Goal: Find specific page/section: Find specific page/section

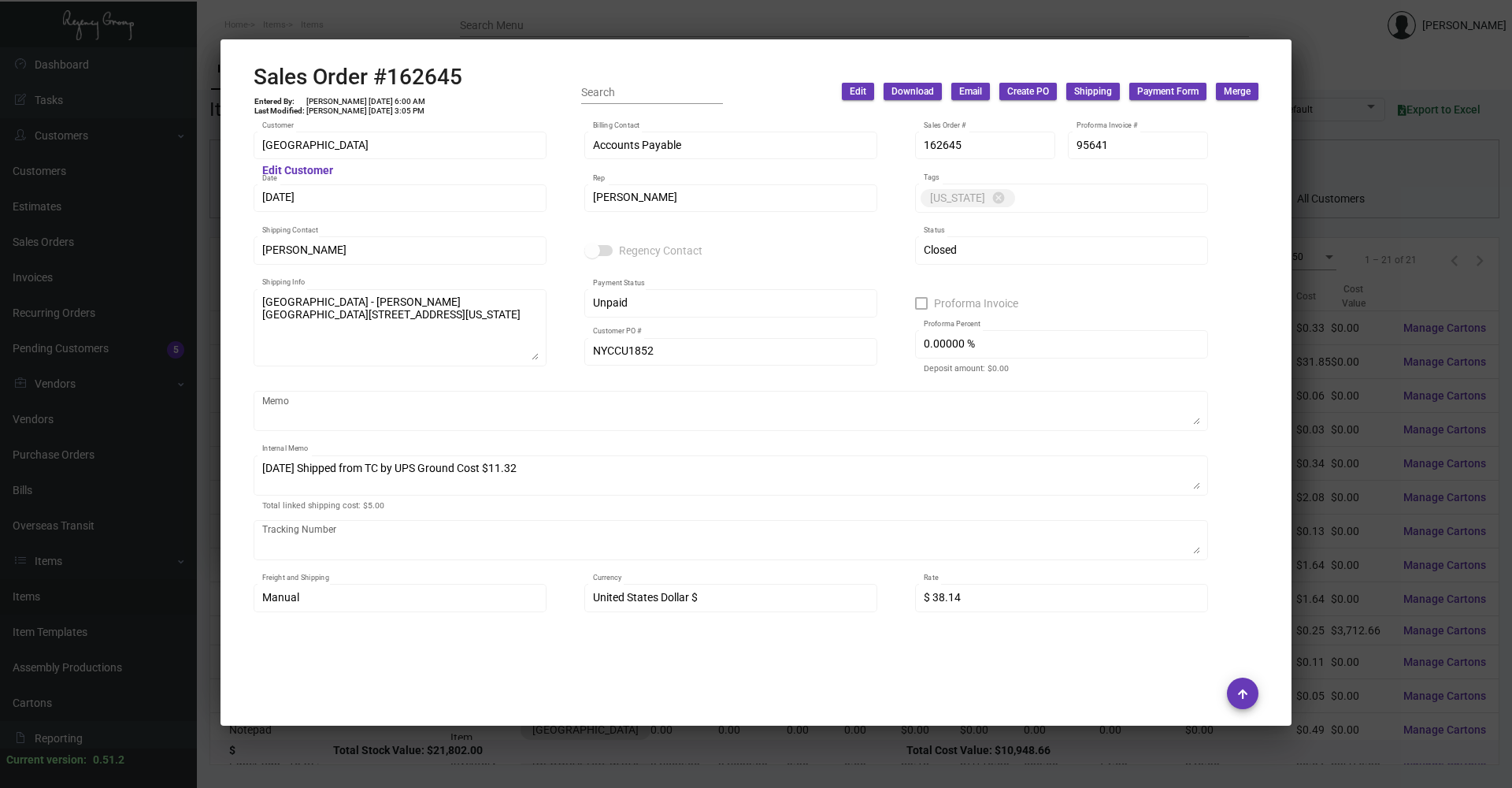
scroll to position [833, 0]
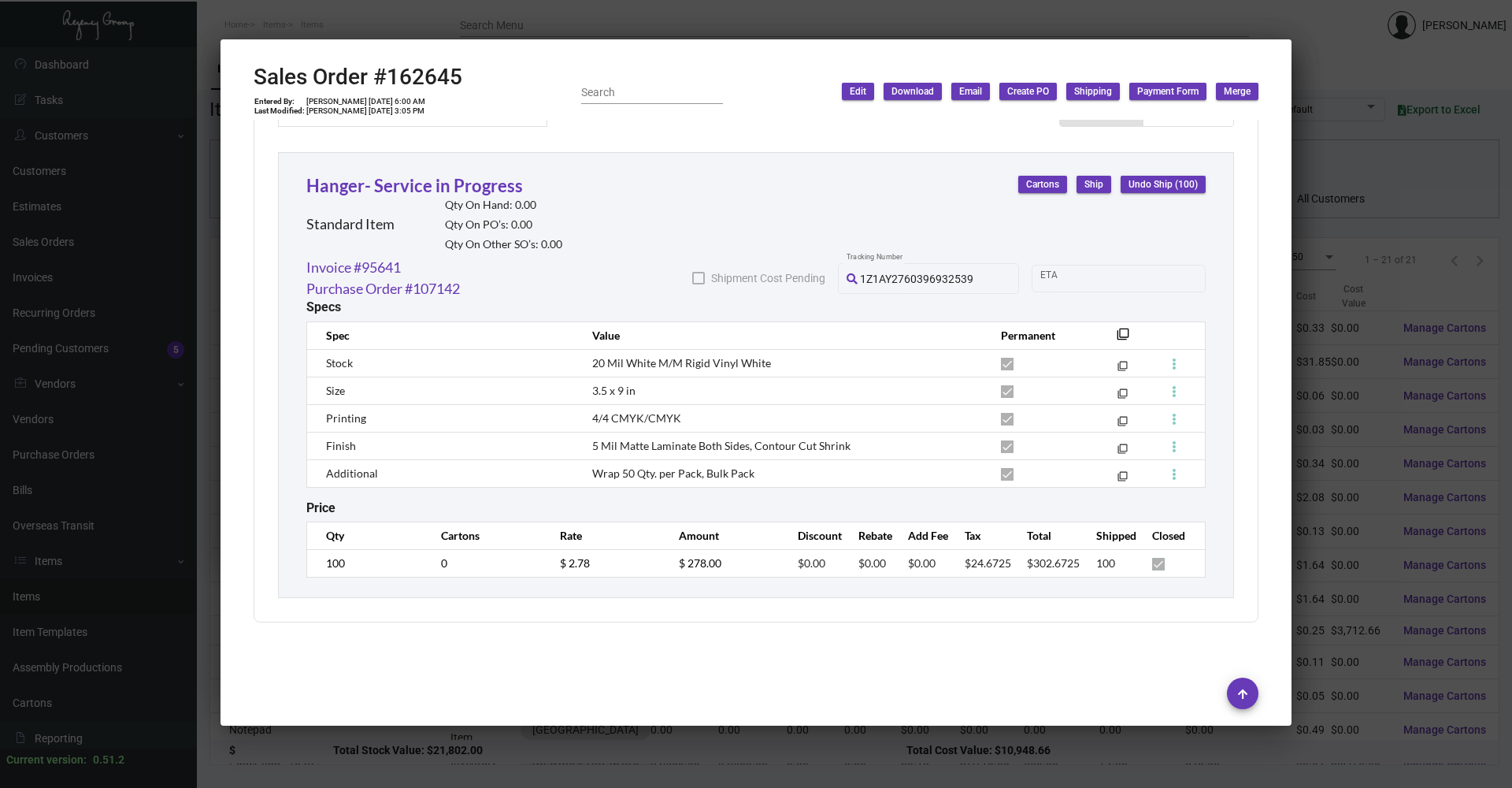
click at [1361, 55] on div at bounding box center [756, 394] width 1512 height 788
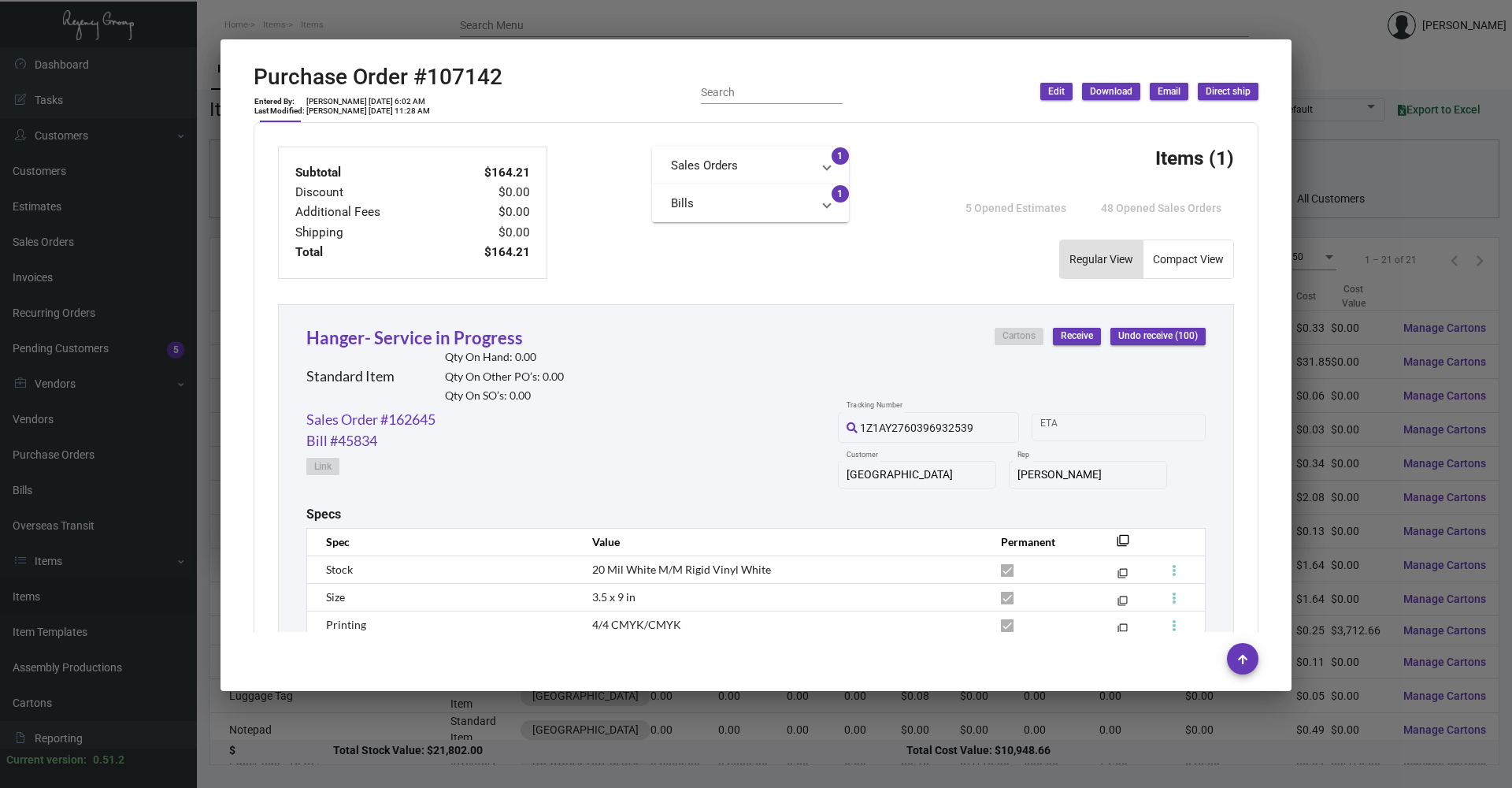
click at [725, 22] on div at bounding box center [756, 394] width 1512 height 788
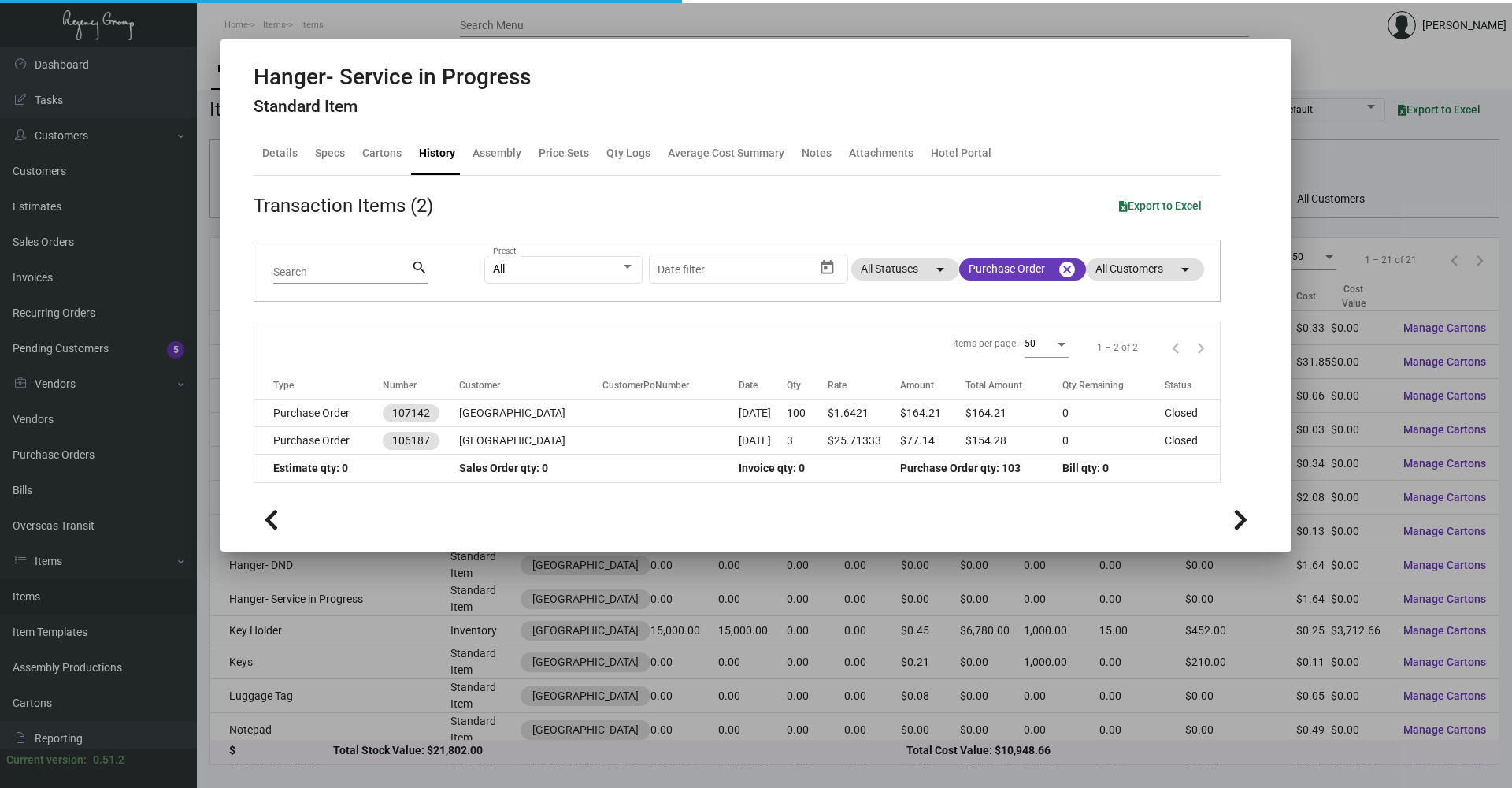
click at [728, 32] on div at bounding box center [756, 394] width 1512 height 788
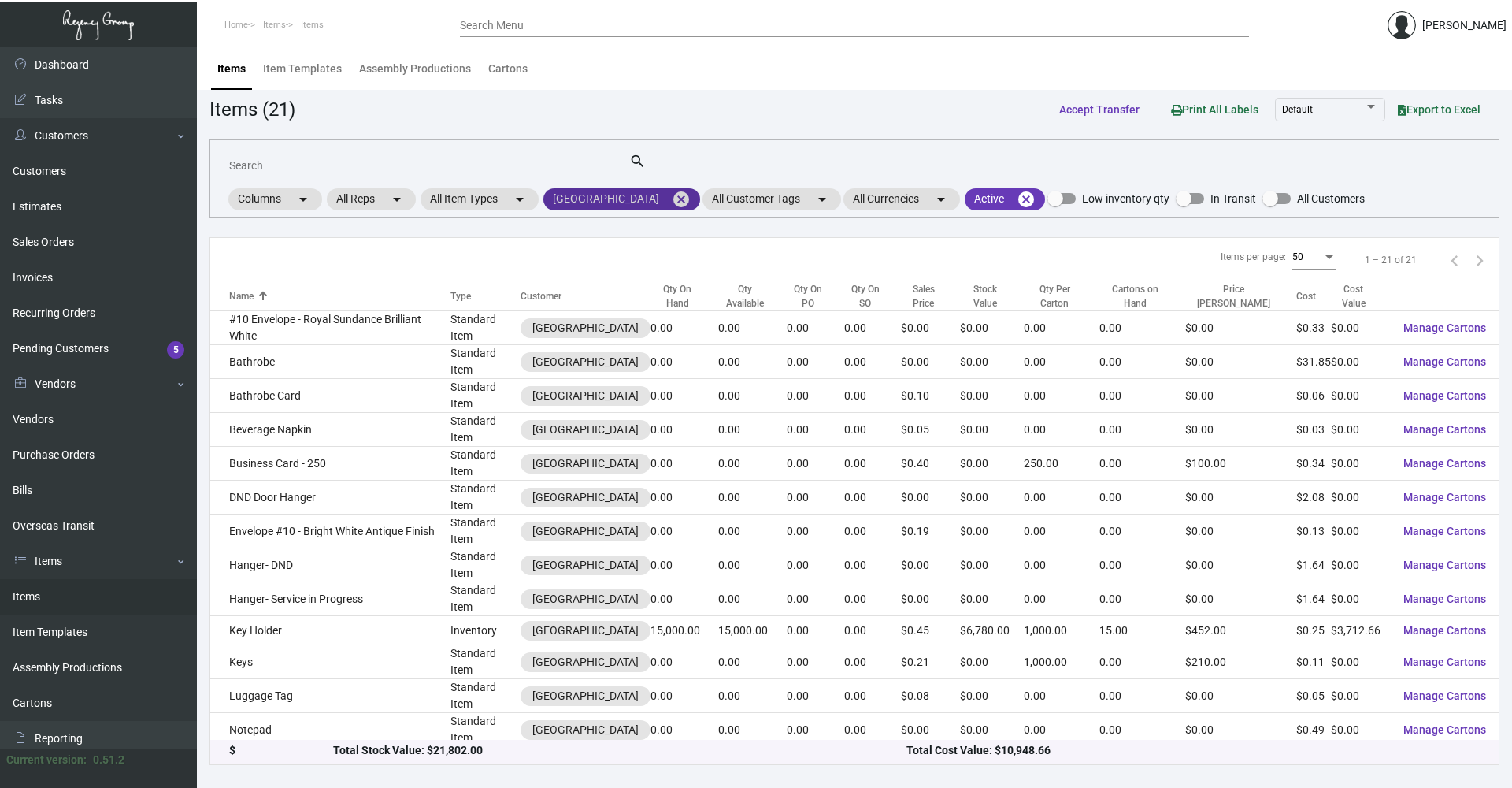
click at [672, 197] on mat-icon "cancel" at bounding box center [681, 200] width 19 height 19
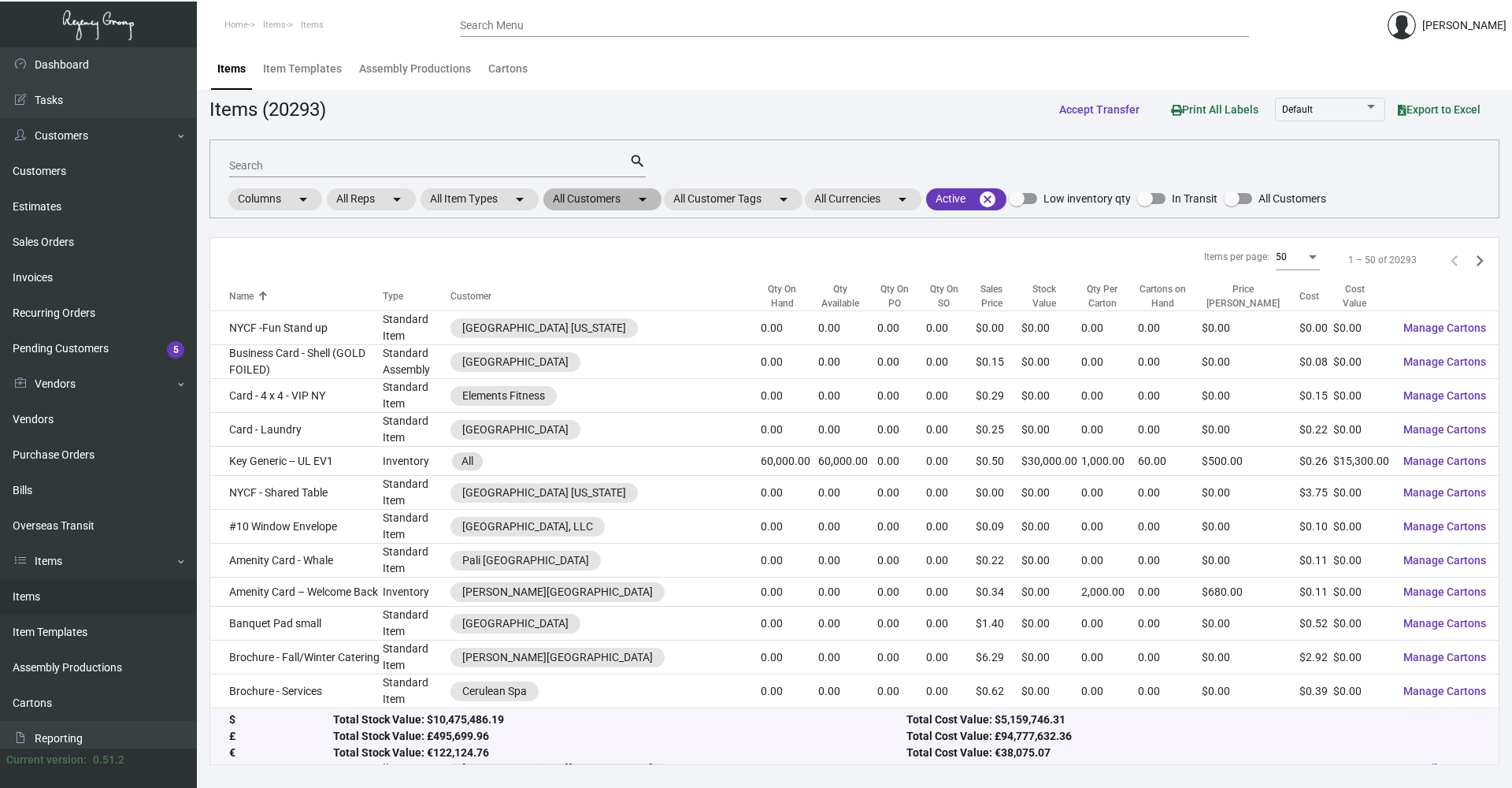
click at [630, 204] on mat-chip "All Customers arrow_drop_down" at bounding box center [602, 200] width 118 height 22
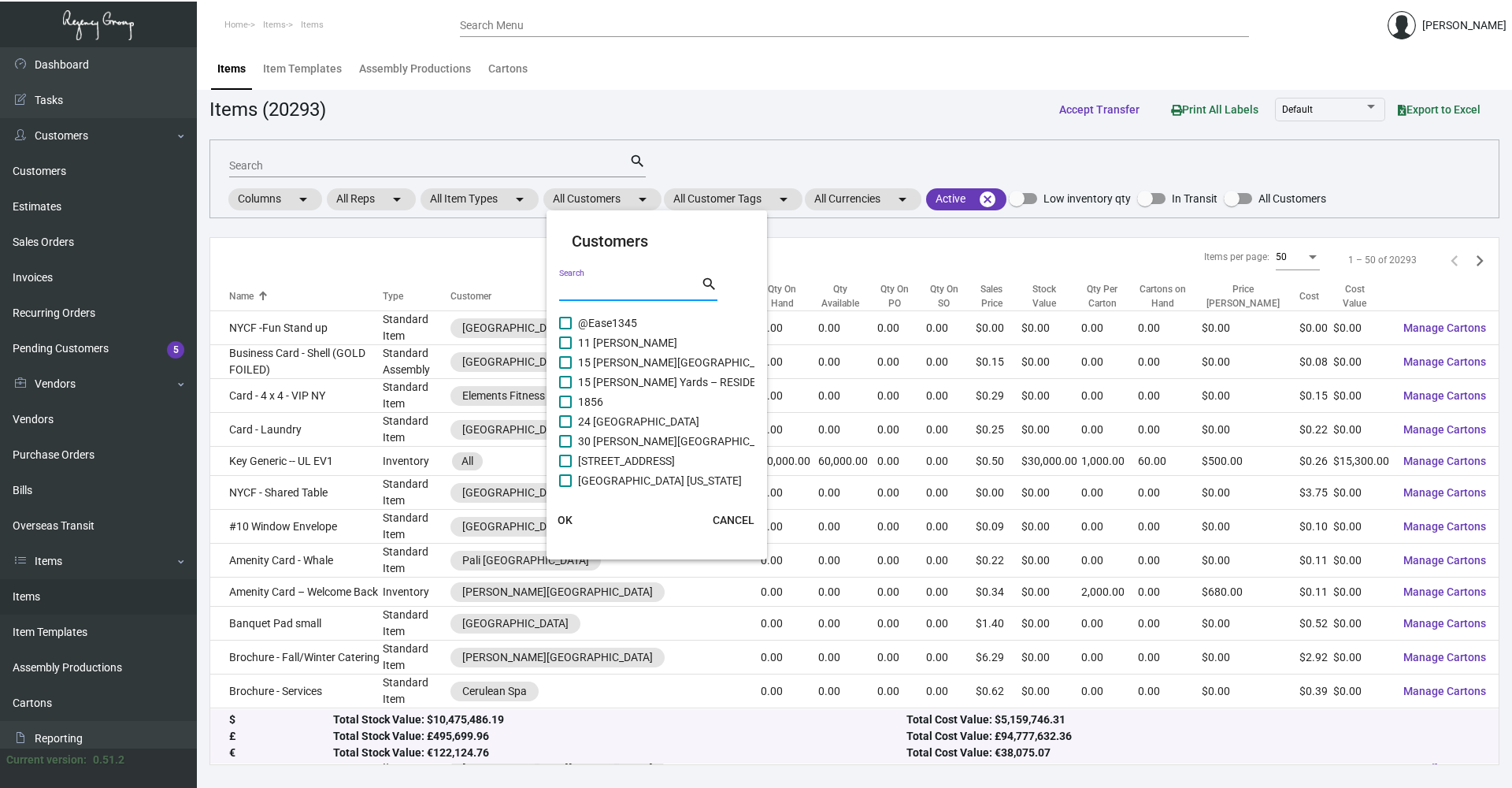
click at [610, 283] on input "Search" at bounding box center [630, 290] width 142 height 13
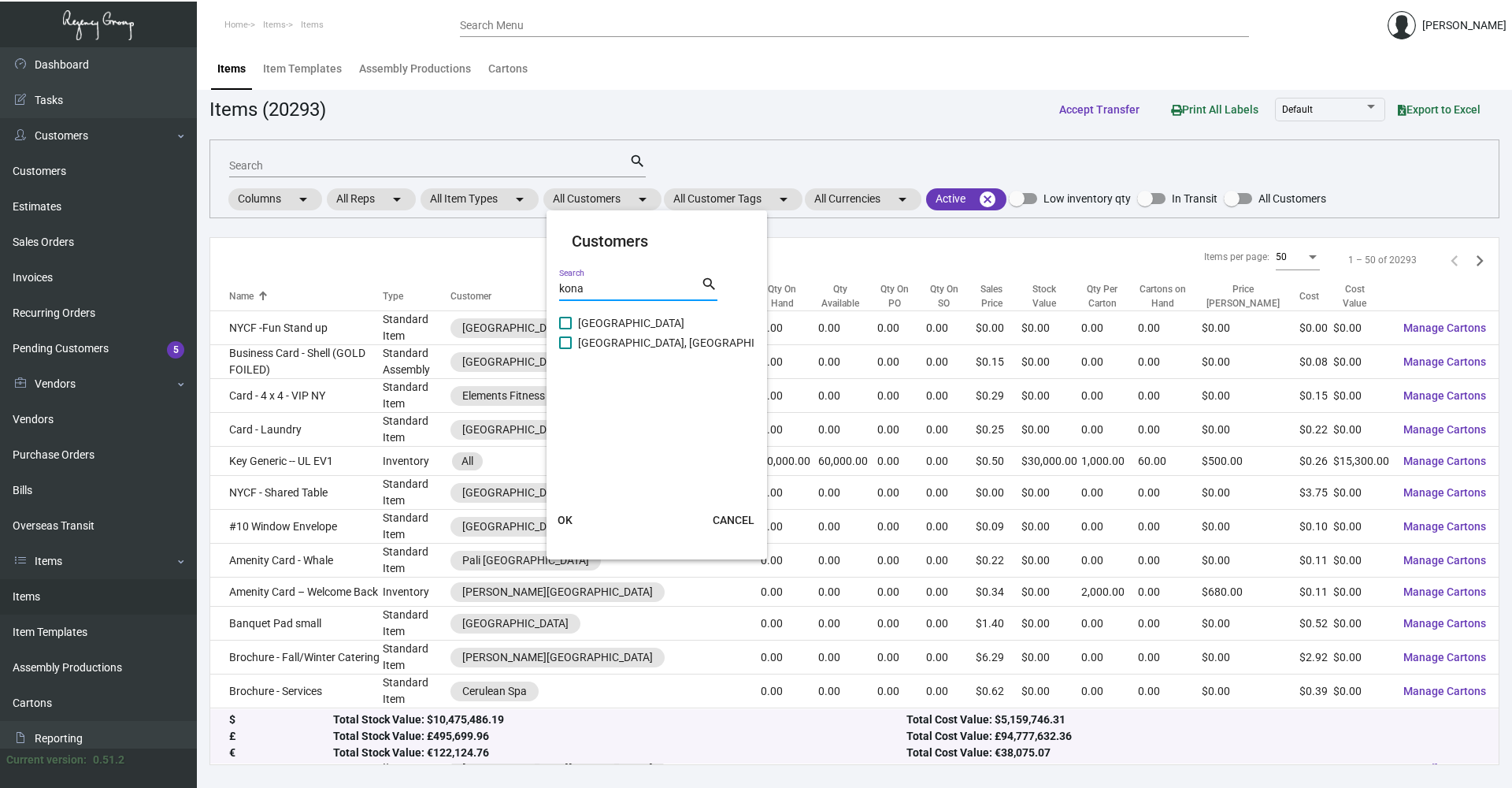
type input "kona"
click at [587, 341] on span "[GEOGRAPHIC_DATA], [GEOGRAPHIC_DATA]" at bounding box center [686, 342] width 217 height 19
click at [566, 349] on input "[GEOGRAPHIC_DATA], [GEOGRAPHIC_DATA]" at bounding box center [565, 349] width 1 height 1
checkbox input "true"
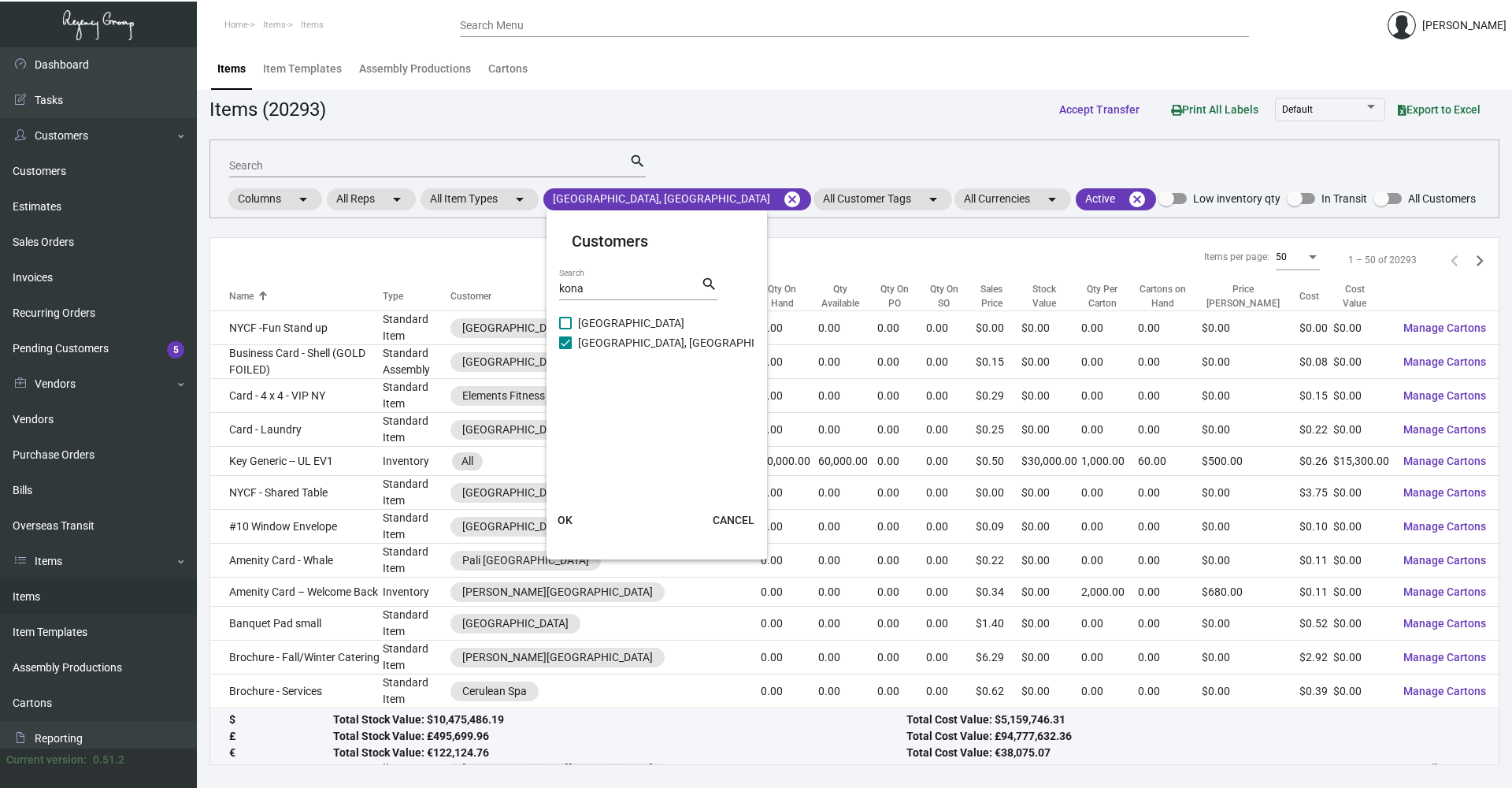
click at [572, 526] on button "OK" at bounding box center [565, 520] width 50 height 29
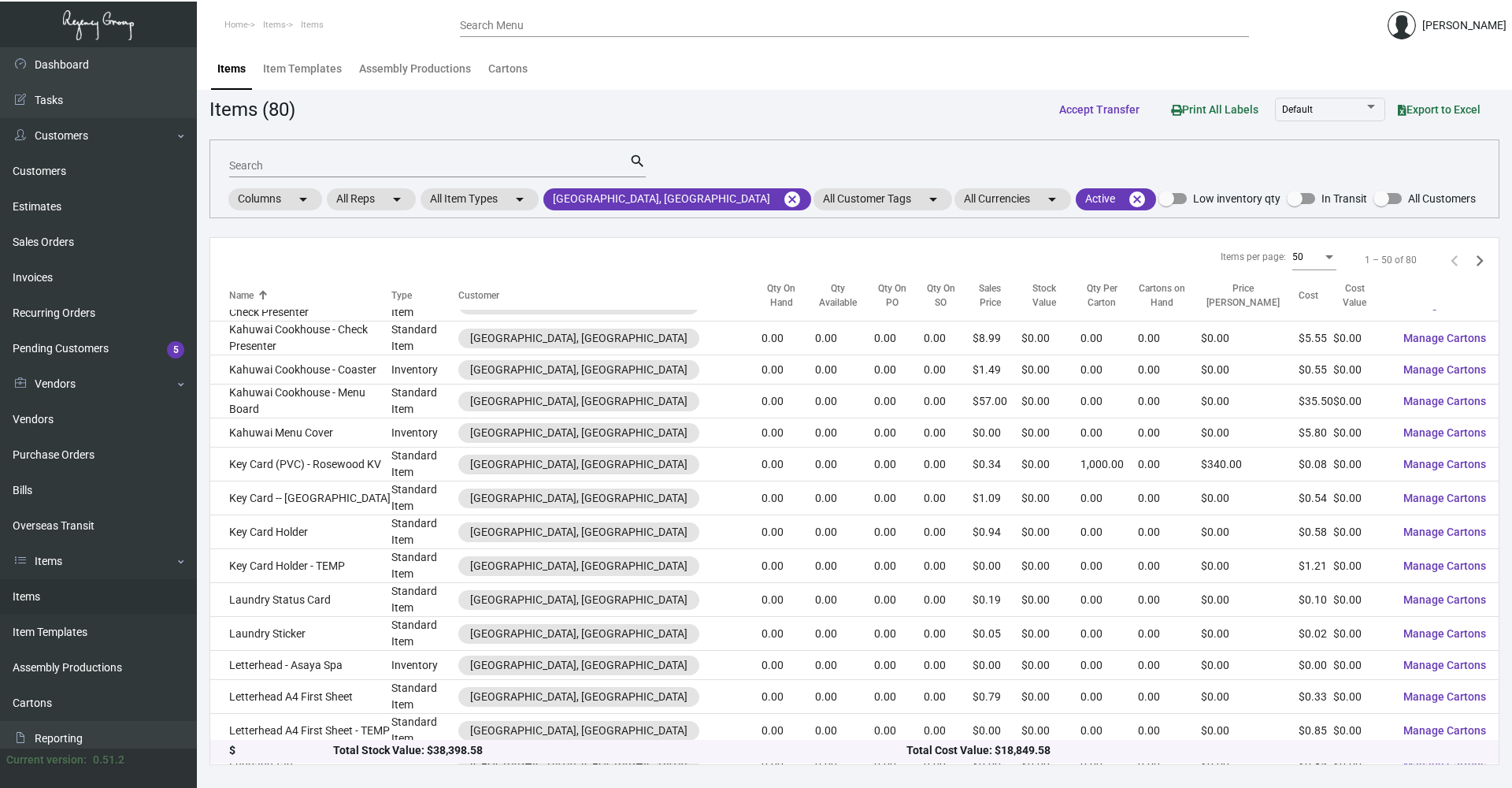
scroll to position [1094, 0]
